Goal: Task Accomplishment & Management: Use online tool/utility

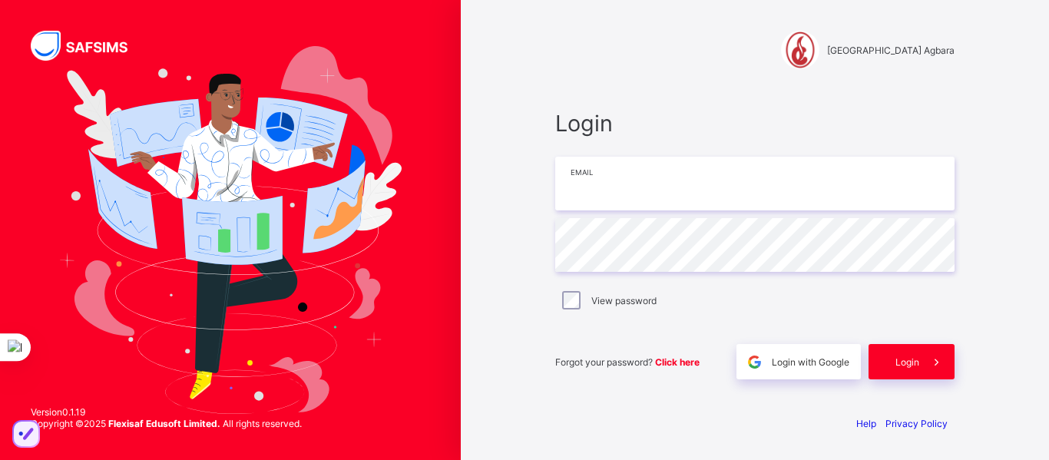
type input "**********"
click at [898, 353] on div "Login" at bounding box center [911, 361] width 86 height 35
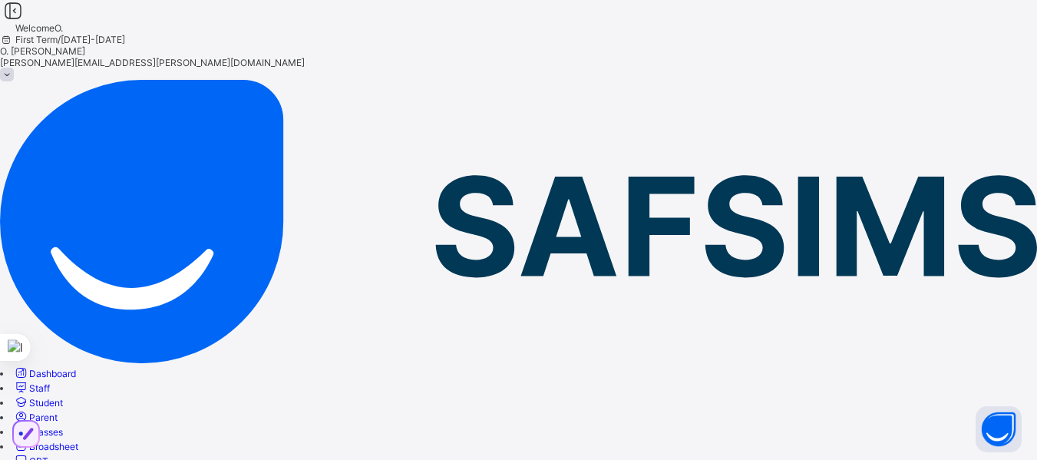
click at [63, 426] on span "Classes" at bounding box center [46, 432] width 34 height 12
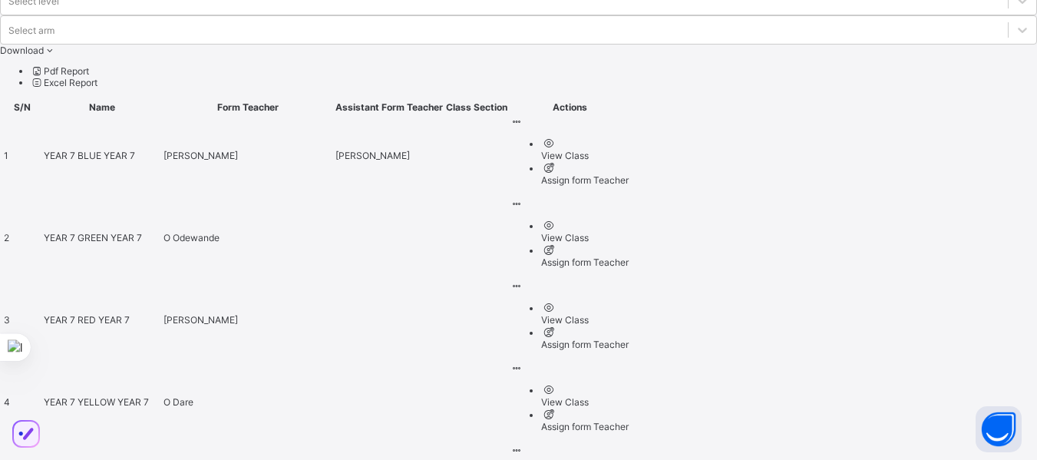
scroll to position [768, 0]
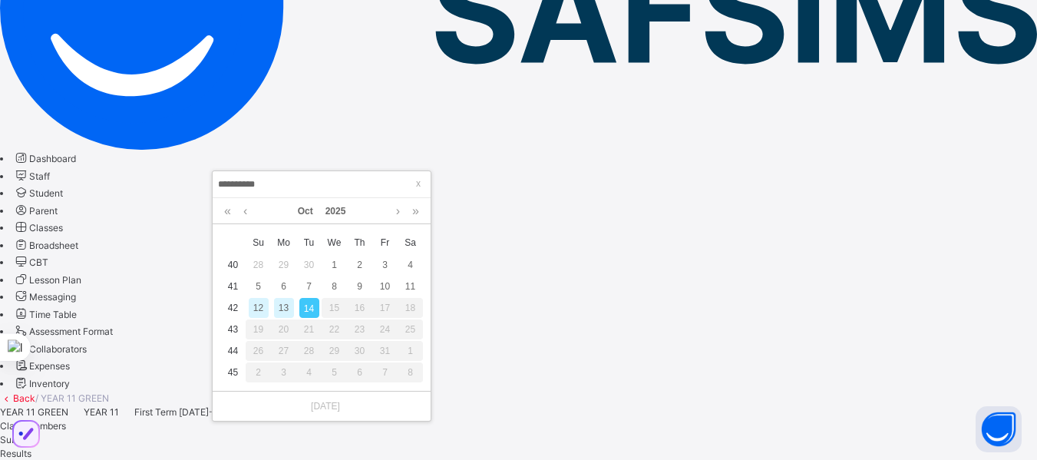
click at [282, 306] on div "13" at bounding box center [284, 308] width 20 height 20
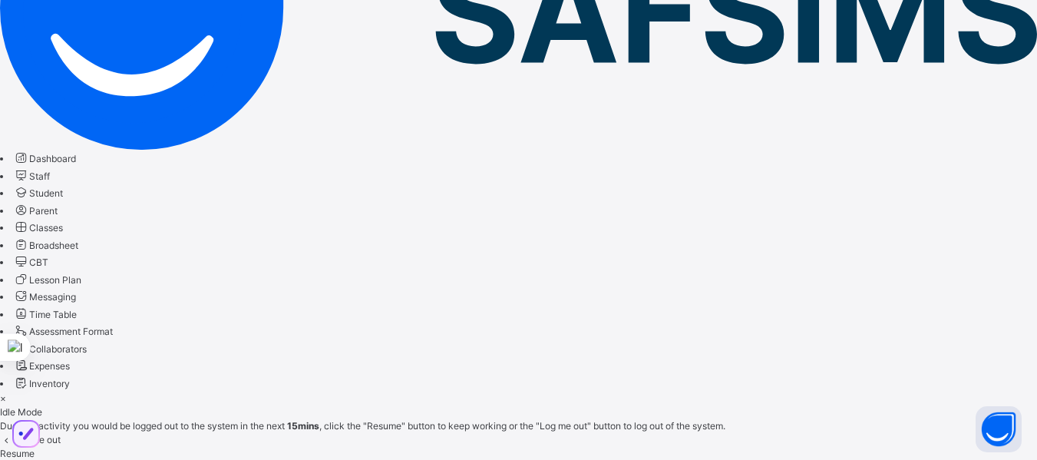
click at [35, 448] on span "Resume" at bounding box center [17, 454] width 35 height 12
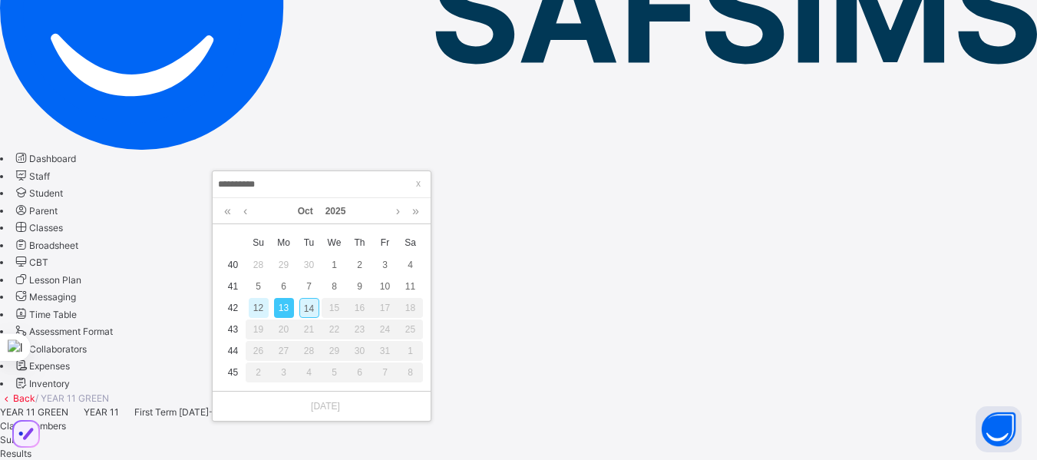
click at [310, 310] on div "14" at bounding box center [309, 308] width 20 height 20
